Goal: Information Seeking & Learning: Learn about a topic

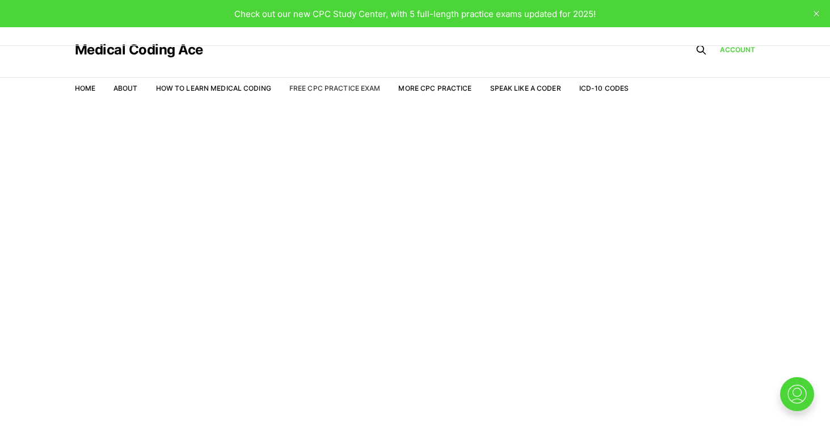
click at [340, 89] on link "Free CPC Practice Exam" at bounding box center [334, 88] width 91 height 9
click at [339, 86] on link "Free CPC Practice Exam" at bounding box center [334, 88] width 91 height 9
